Goal: Task Accomplishment & Management: Complete application form

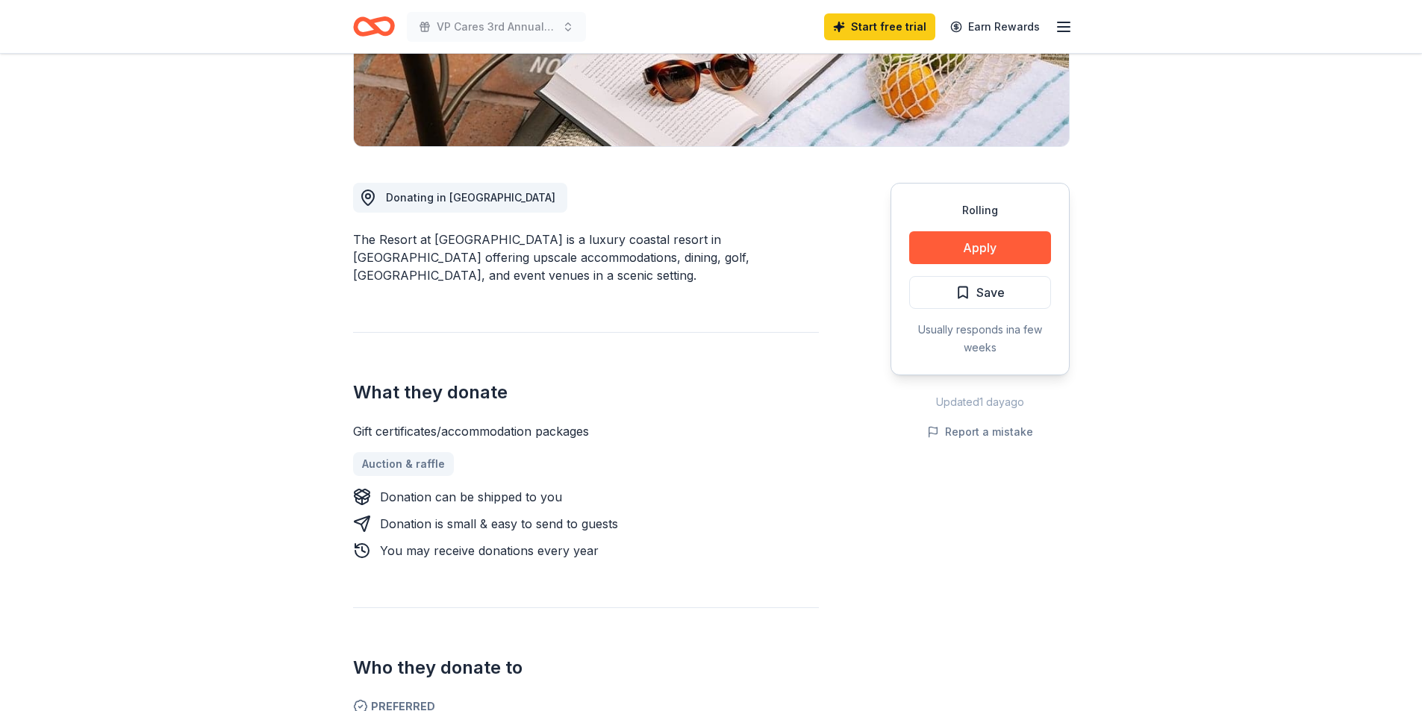
scroll to position [299, 0]
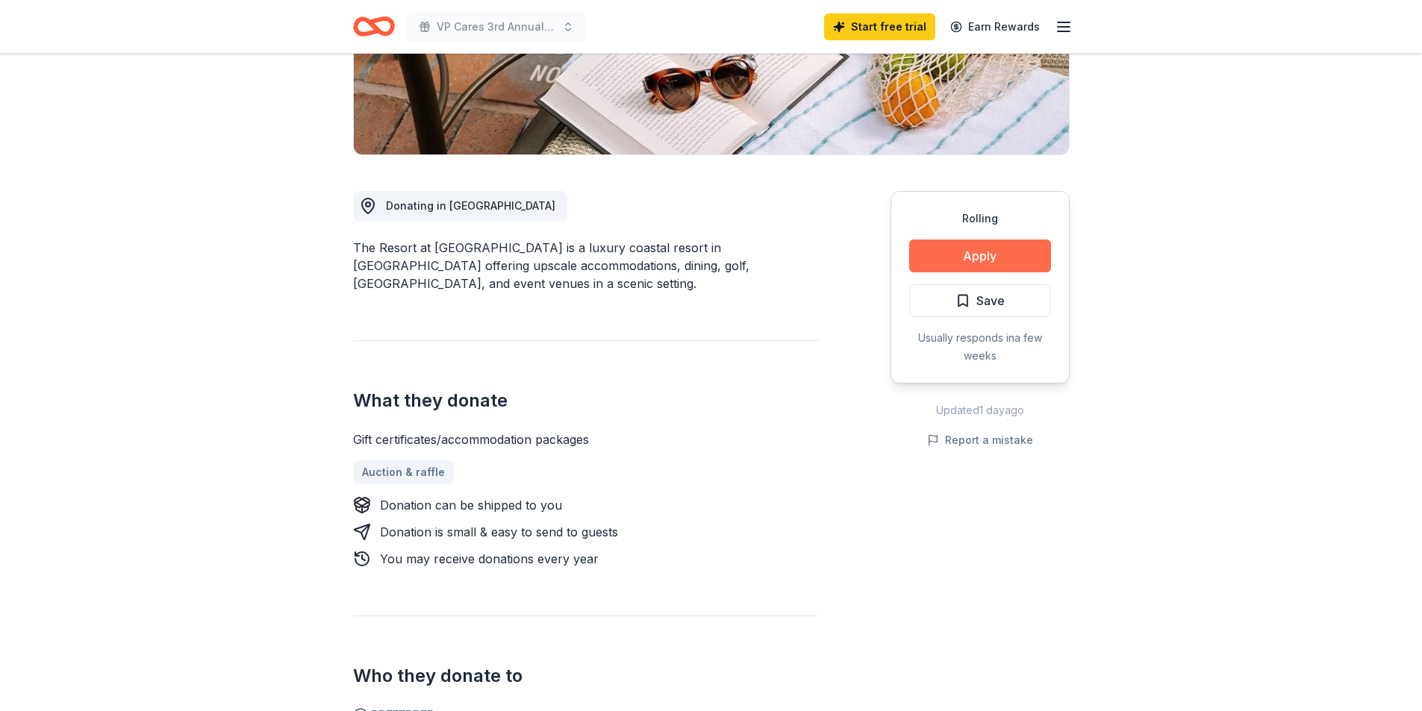
click at [939, 259] on button "Apply" at bounding box center [980, 256] width 142 height 33
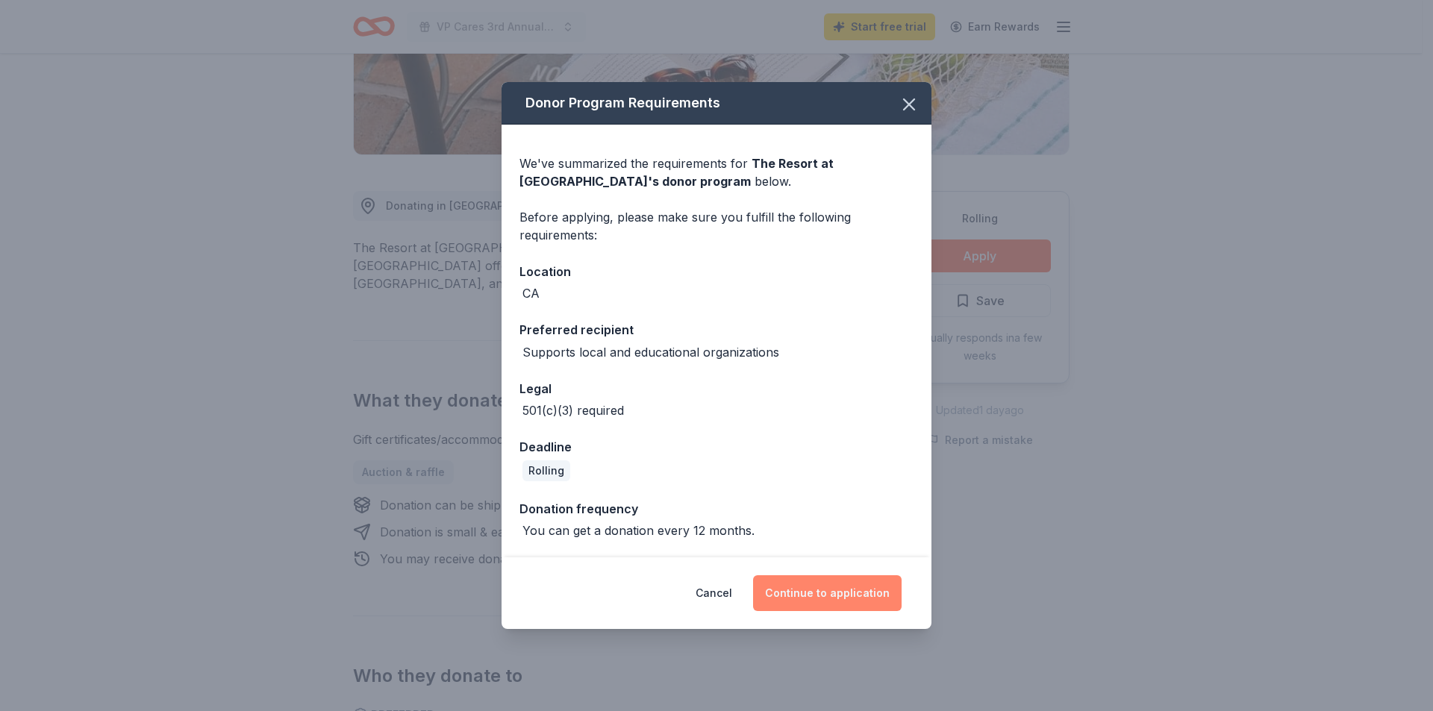
click at [847, 597] on button "Continue to application" at bounding box center [827, 593] width 149 height 36
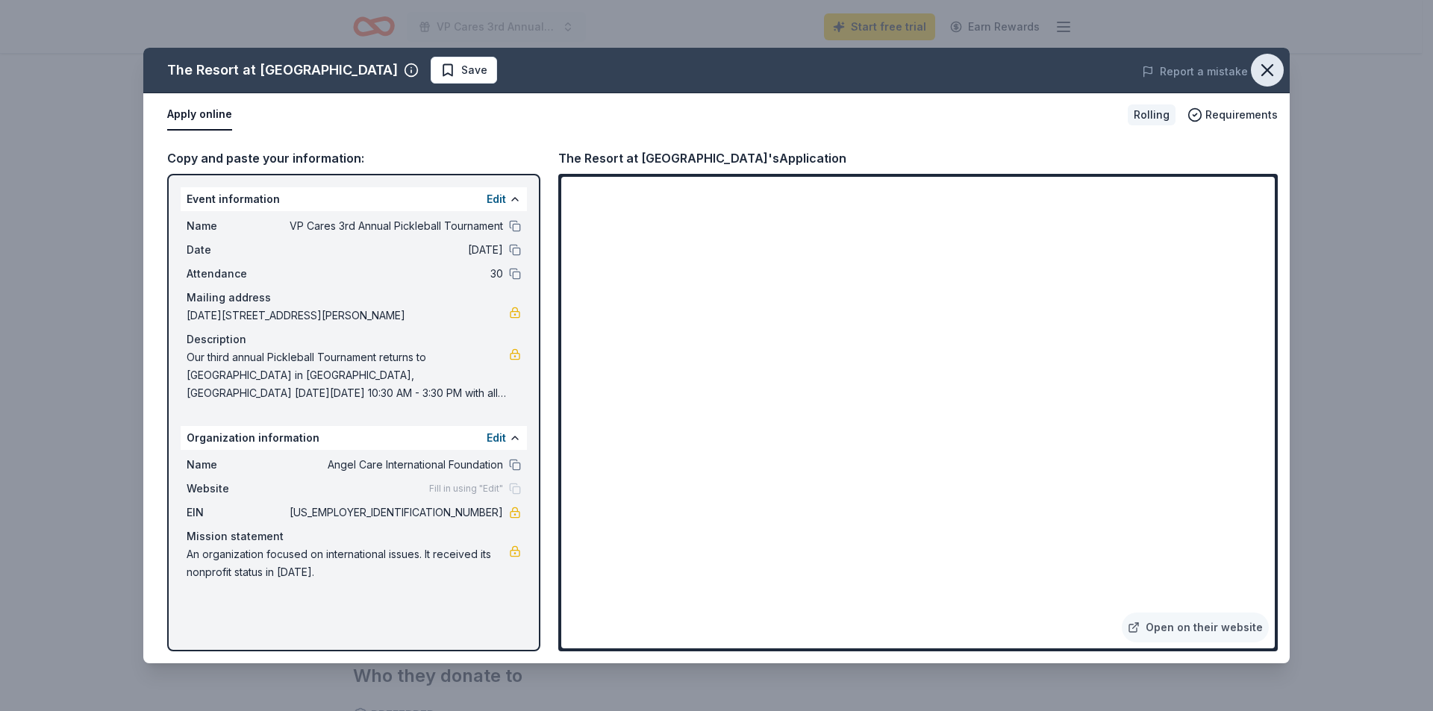
click at [1261, 73] on icon "button" at bounding box center [1267, 70] width 21 height 21
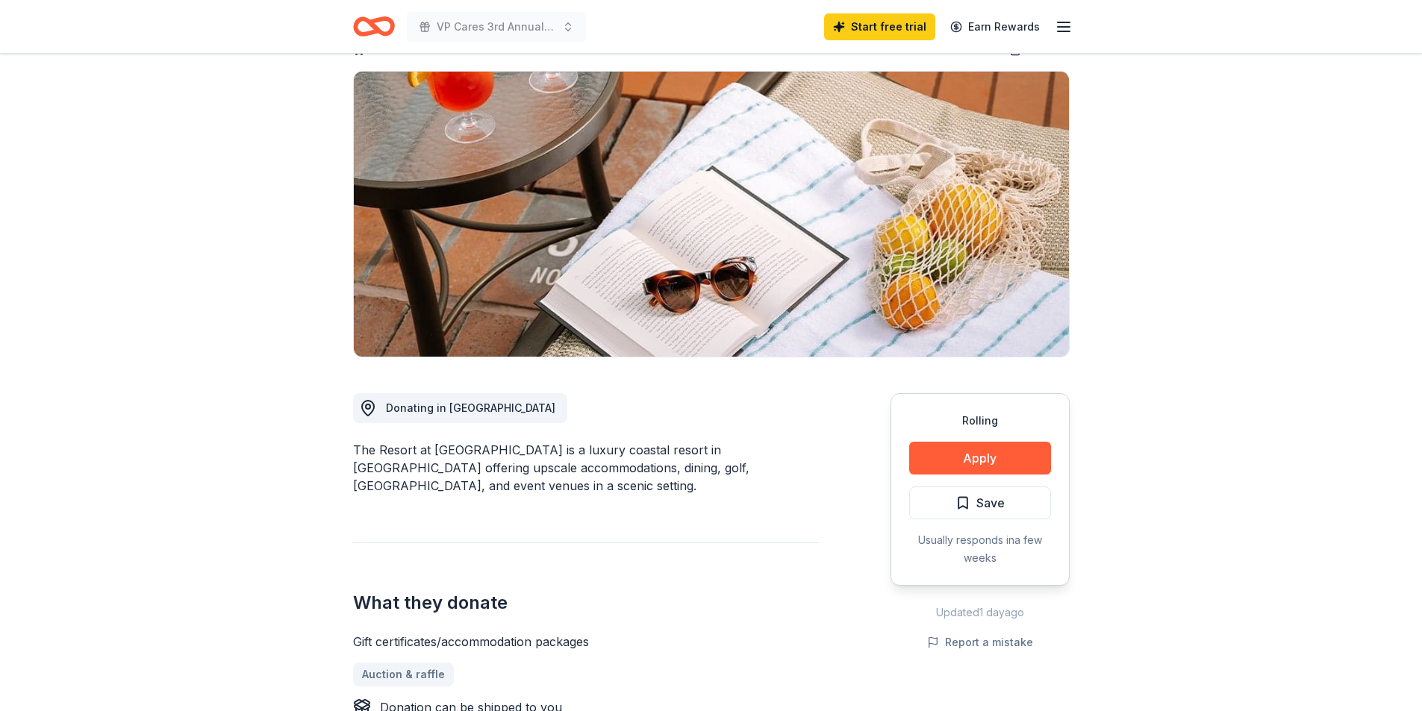
scroll to position [0, 0]
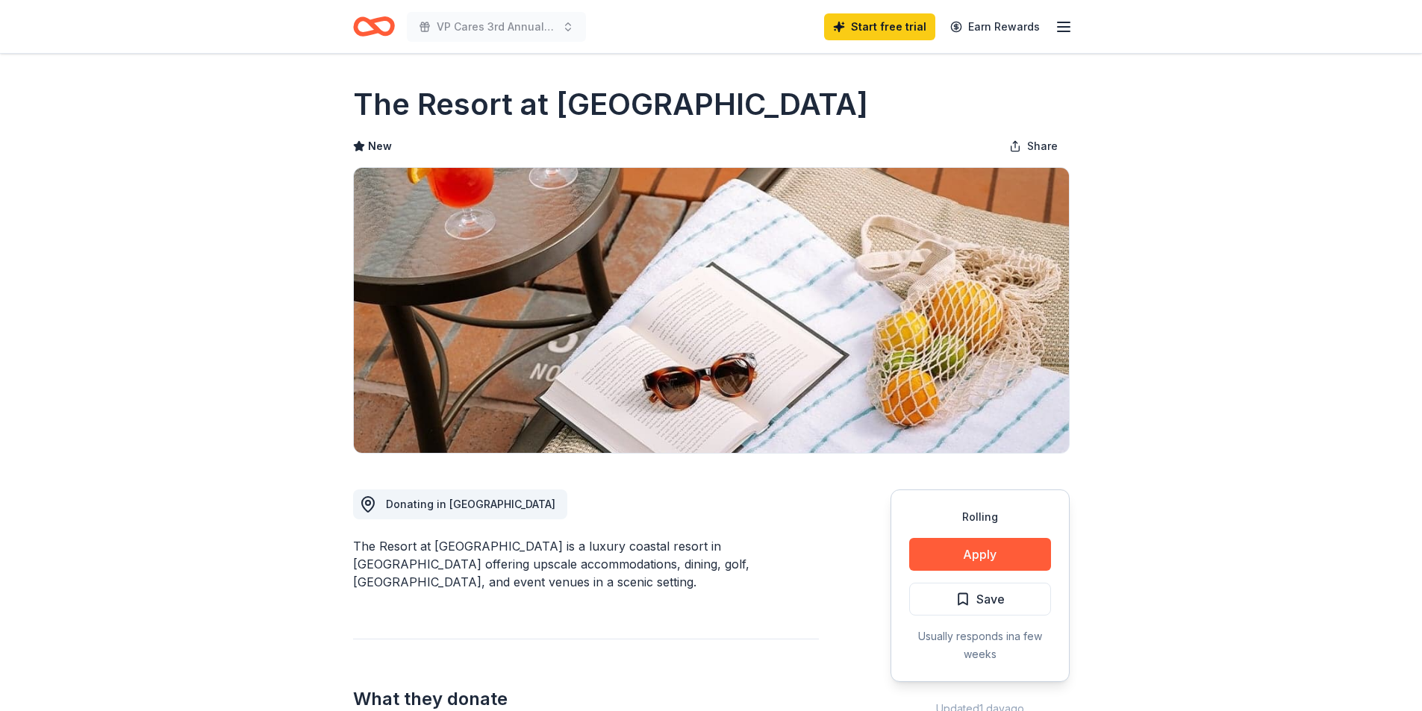
click at [369, 28] on icon "Home" at bounding box center [374, 26] width 42 height 35
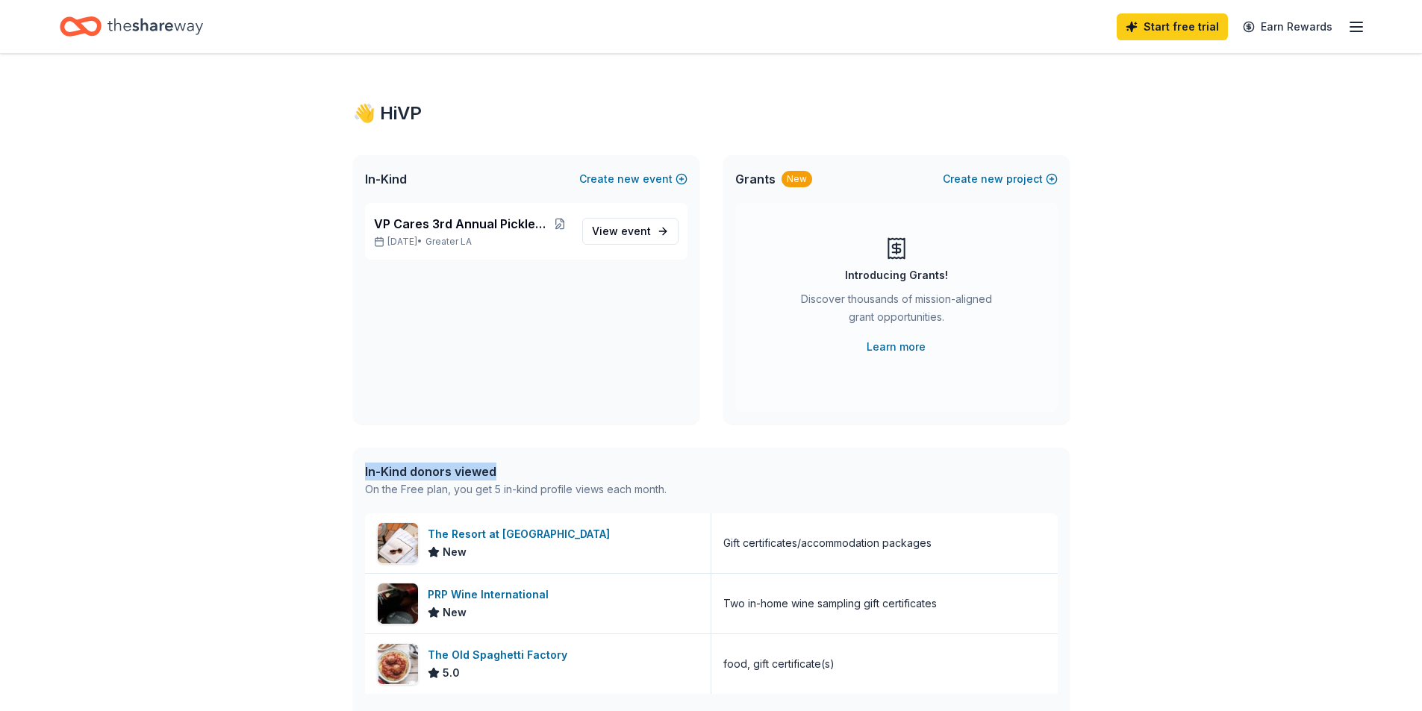
drag, startPoint x: 365, startPoint y: 470, endPoint x: 521, endPoint y: 470, distance: 156.0
click at [521, 470] on div "In-Kind donors viewed" at bounding box center [515, 472] width 301 height 18
click at [476, 454] on div "In-Kind donors viewed On the Free plan, you get 5 in-kind profile views each mo…" at bounding box center [711, 481] width 716 height 66
click at [463, 463] on div "In-Kind donors viewed" at bounding box center [515, 472] width 301 height 18
click at [660, 235] on link "View event" at bounding box center [630, 231] width 96 height 27
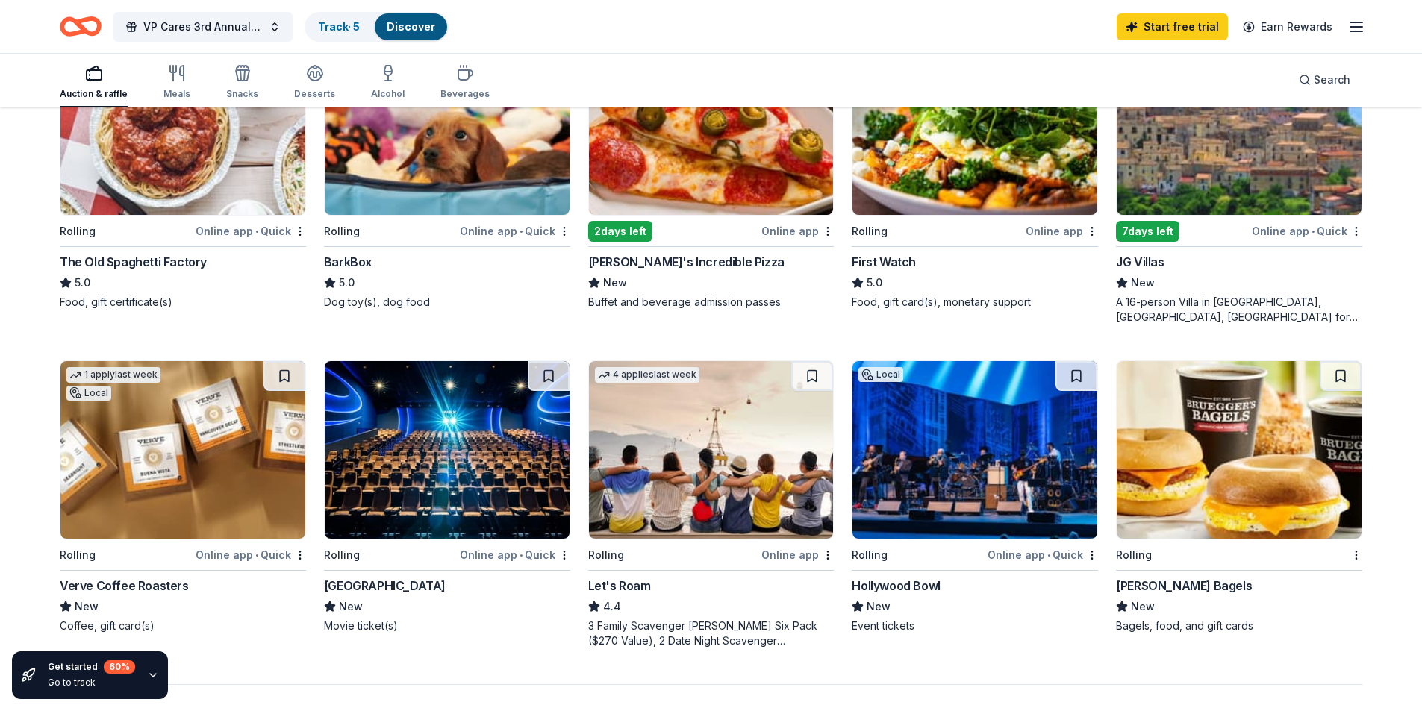
scroll to position [746, 0]
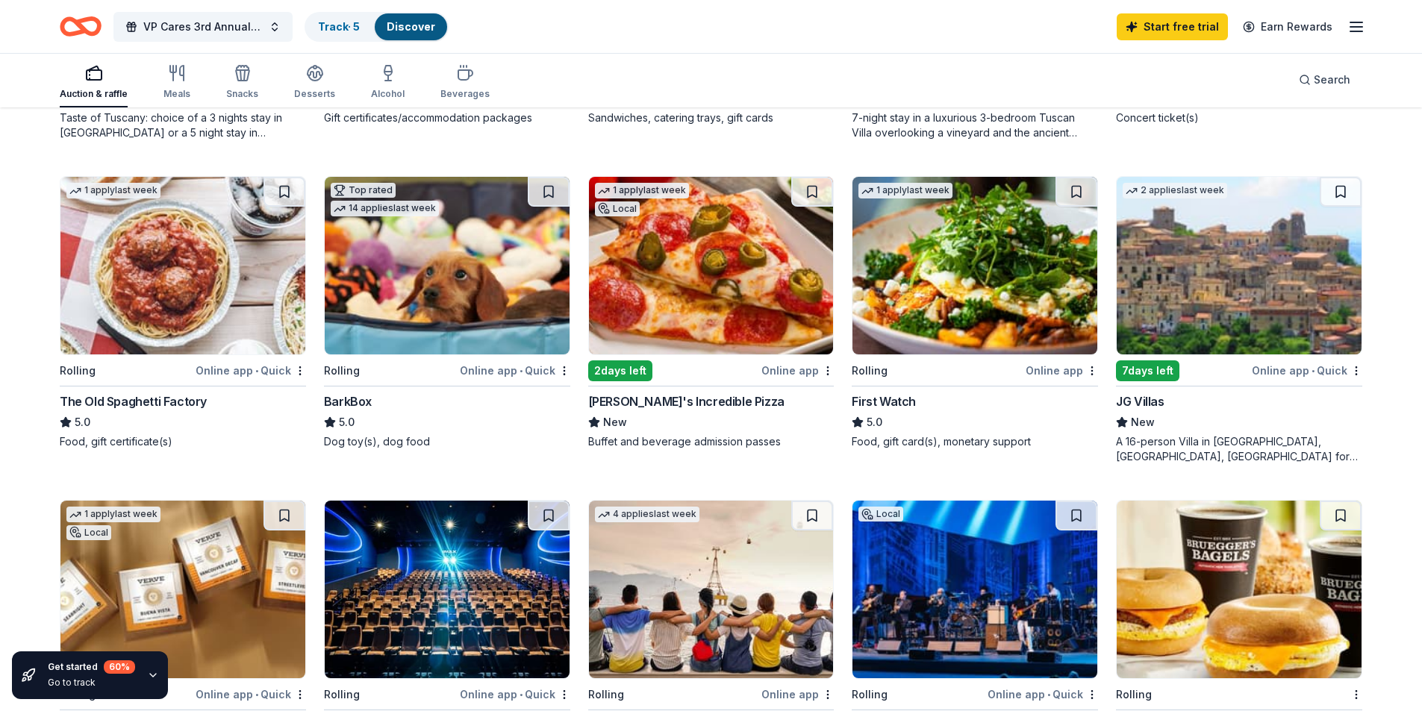
click at [725, 299] on img at bounding box center [711, 266] width 245 height 178
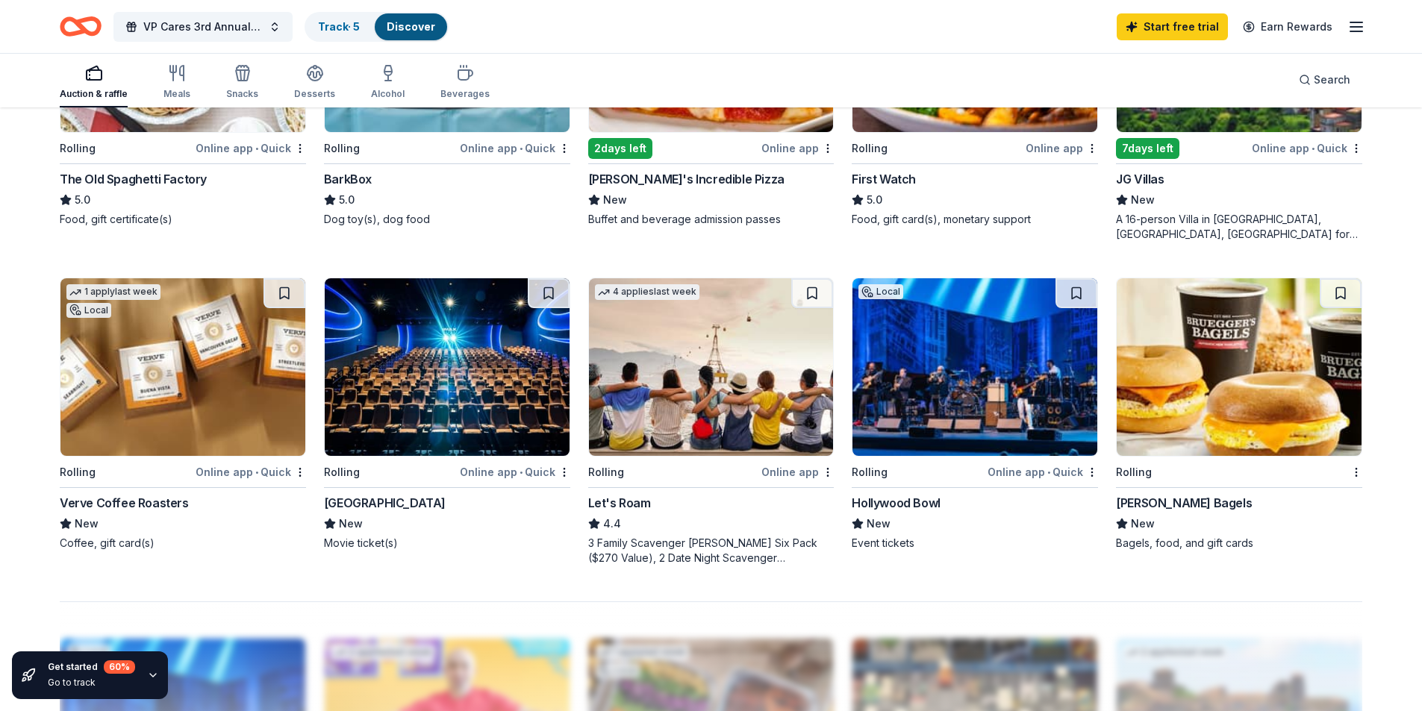
scroll to position [1269, 0]
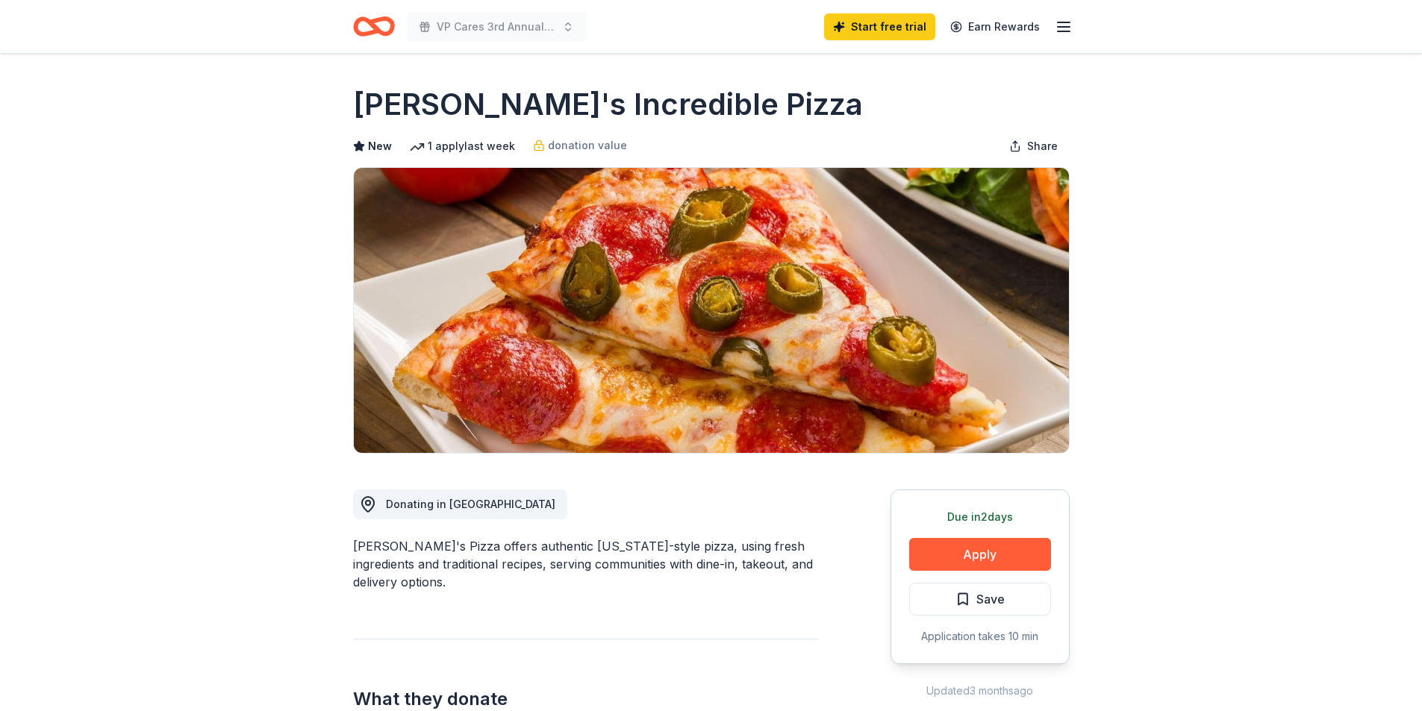
drag, startPoint x: 345, startPoint y: 104, endPoint x: 672, endPoint y: 106, distance: 327.6
drag, startPoint x: 670, startPoint y: 106, endPoint x: 655, endPoint y: 106, distance: 14.9
click at [655, 106] on h1 "[PERSON_NAME]'s Incredible Pizza" at bounding box center [608, 105] width 510 height 42
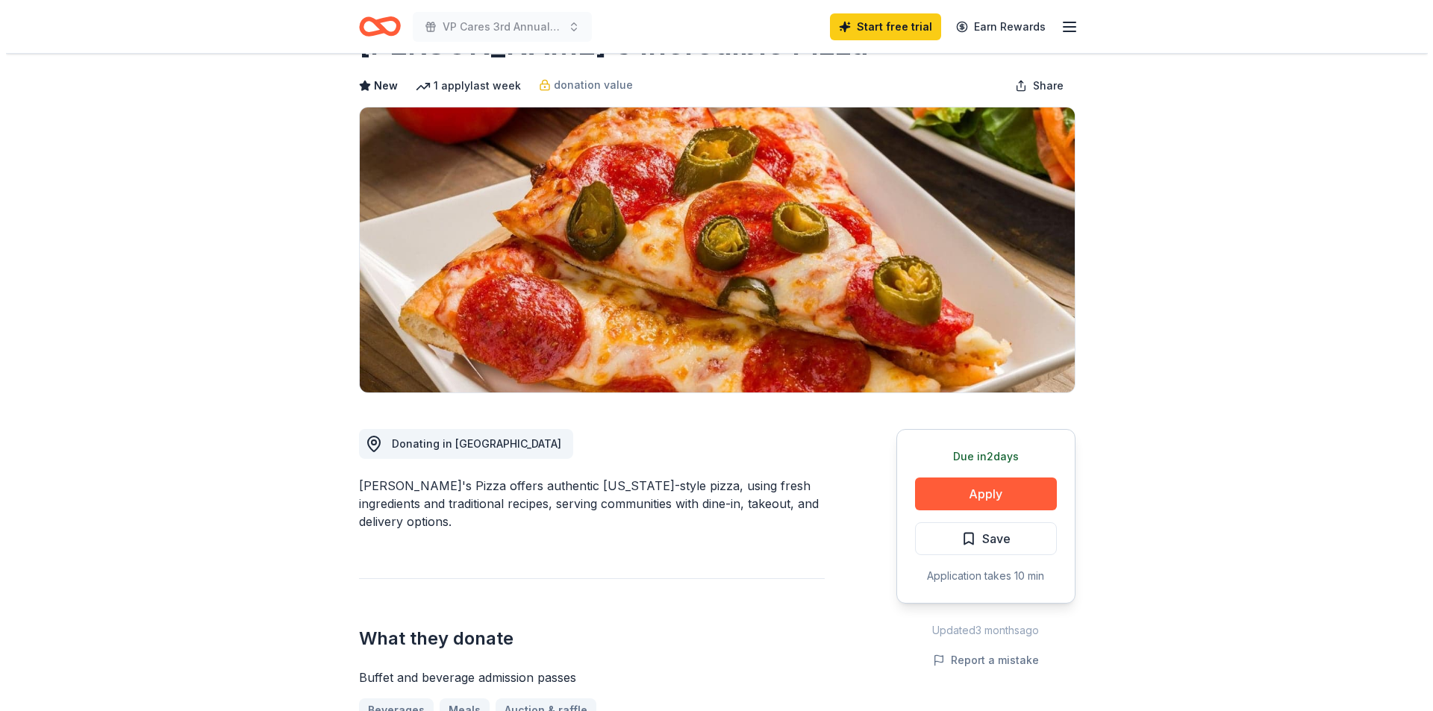
scroll to position [299, 0]
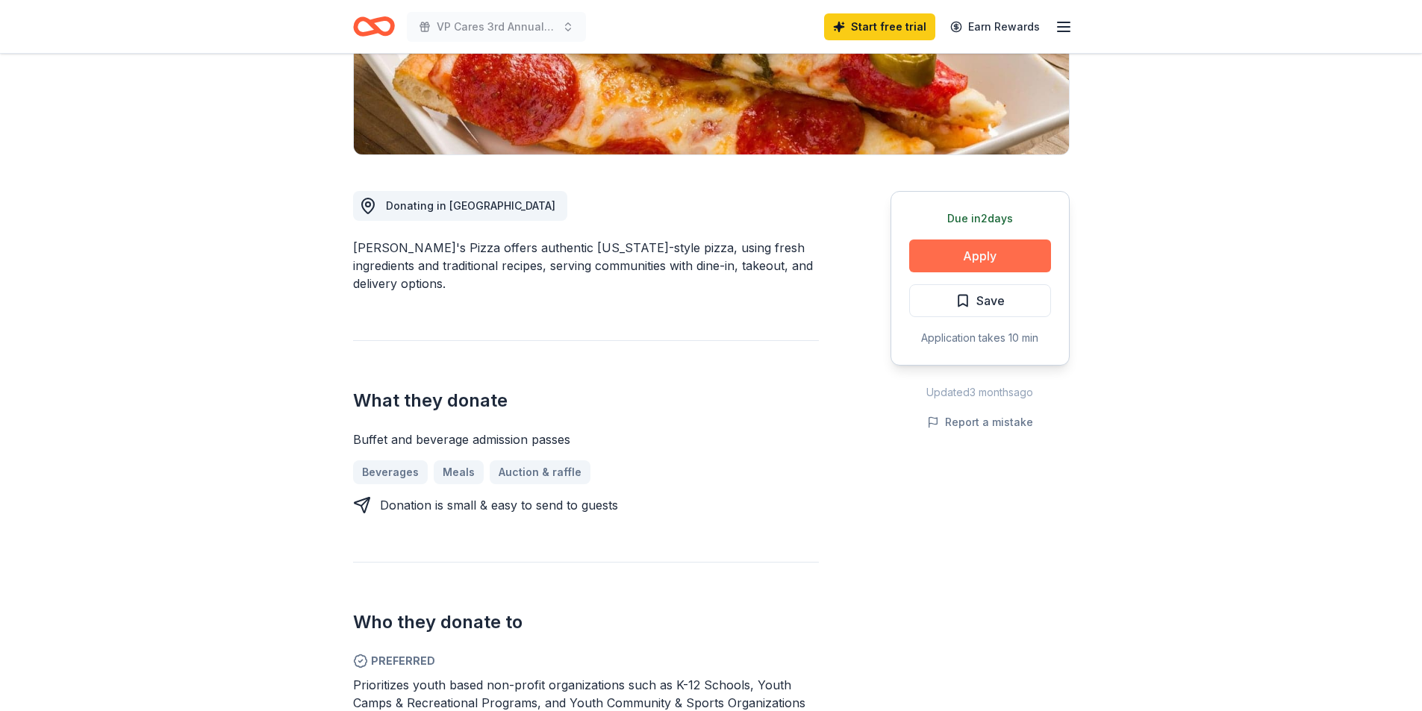
click at [996, 259] on button "Apply" at bounding box center [980, 256] width 142 height 33
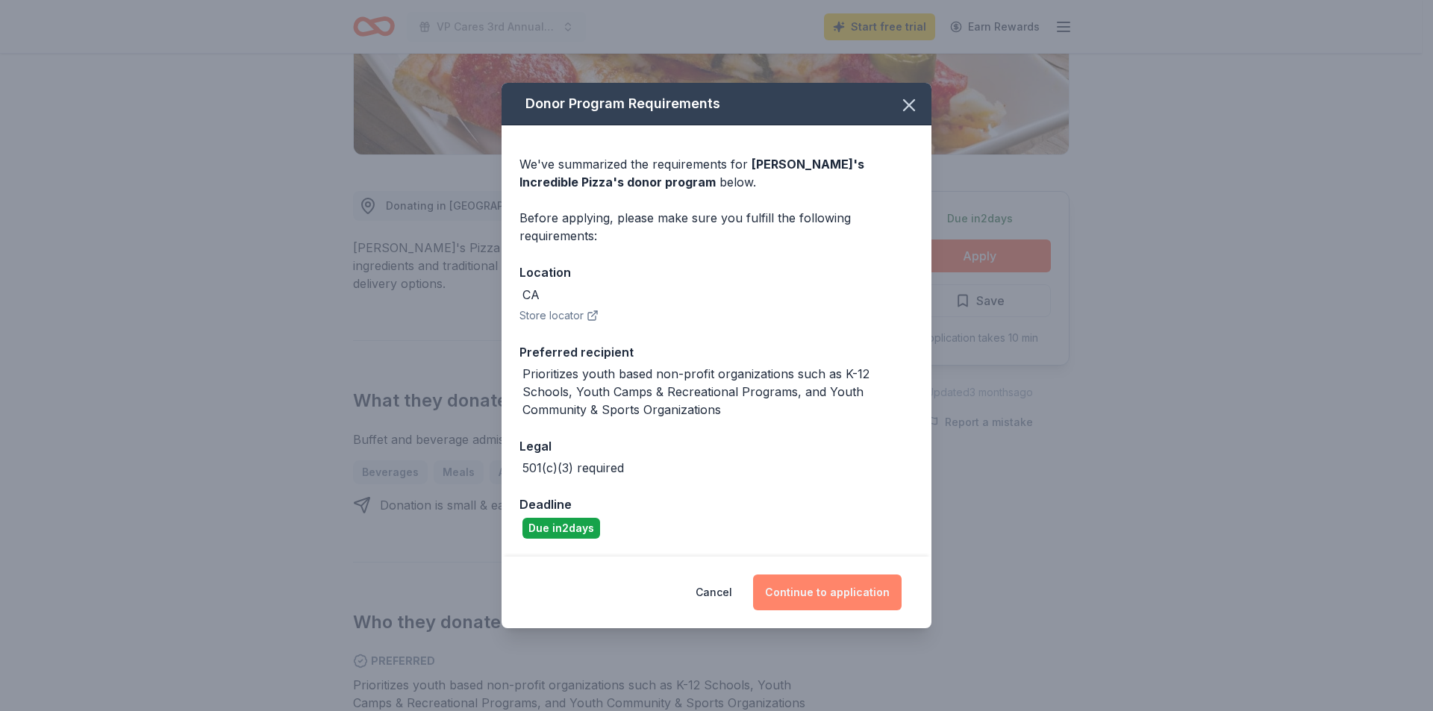
click at [824, 585] on button "Continue to application" at bounding box center [827, 593] width 149 height 36
